Goal: Check status: Check status

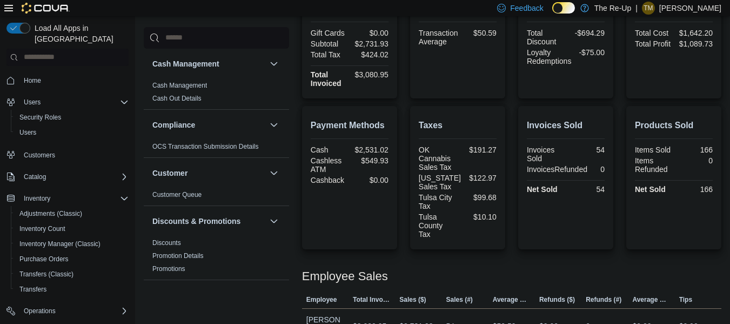
scroll to position [314, 0]
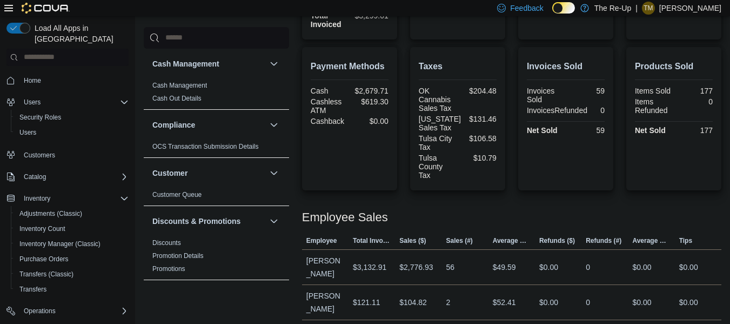
scroll to position [384, 0]
